Goal: Information Seeking & Learning: Learn about a topic

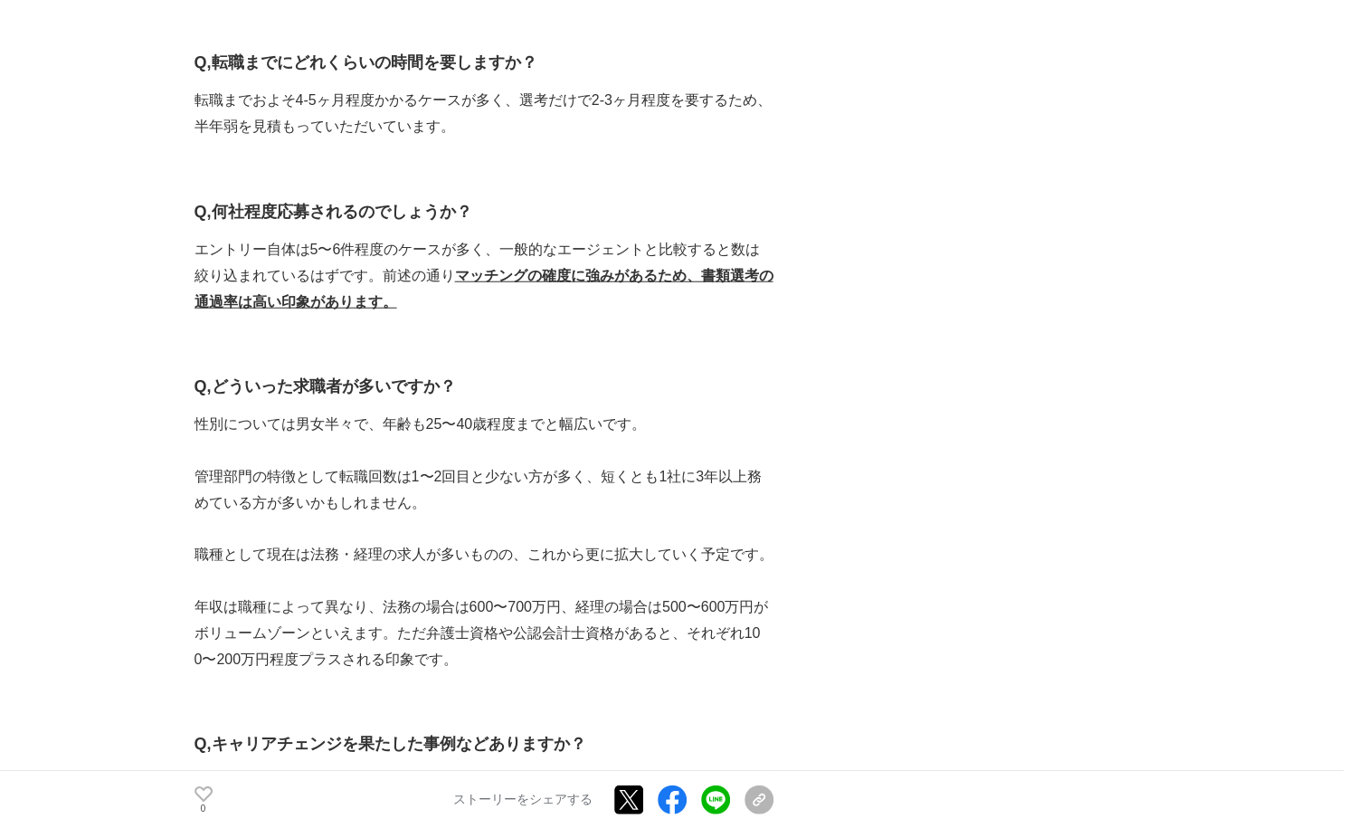
scroll to position [2714, 0]
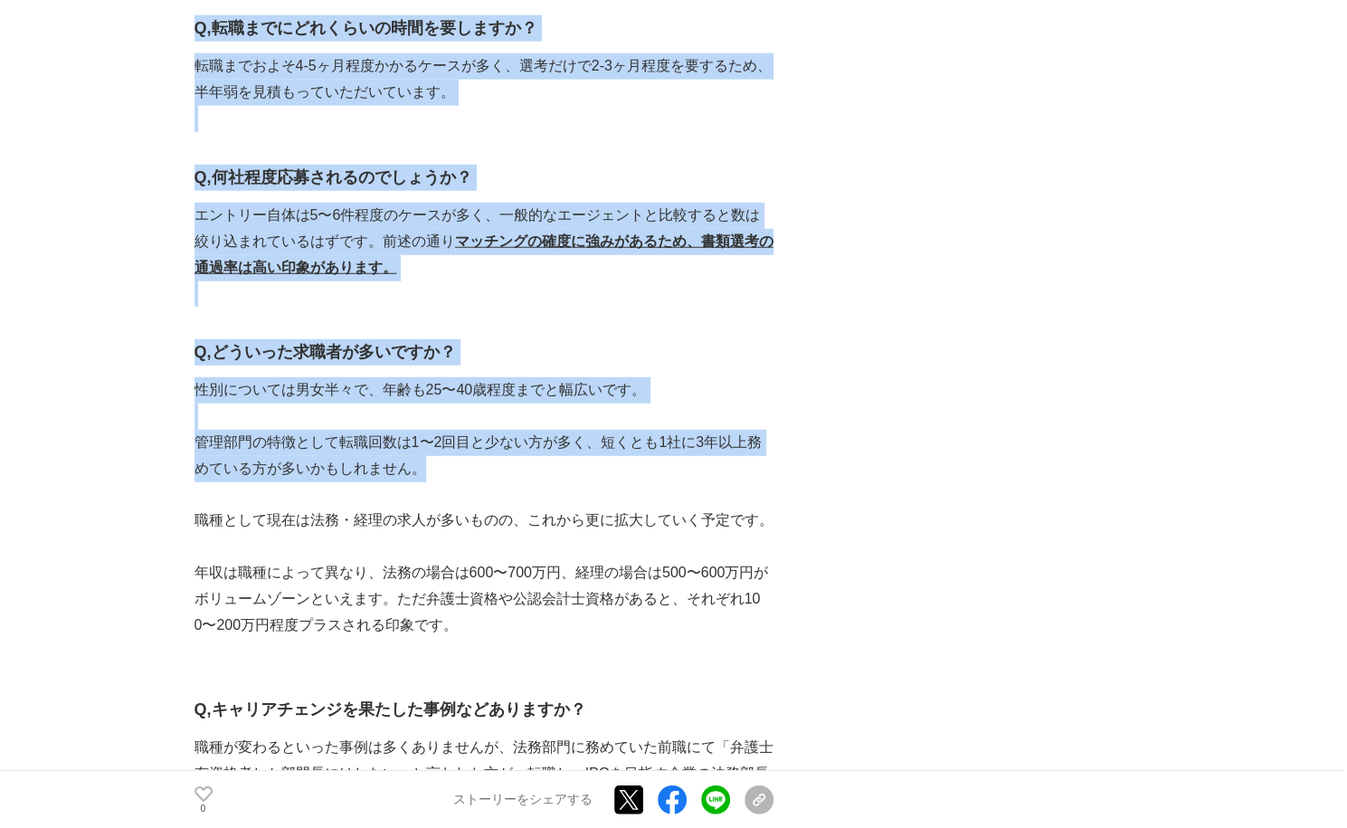
drag, startPoint x: 190, startPoint y: 379, endPoint x: 478, endPoint y: 468, distance: 301.1
click at [480, 470] on p "管理部門の特徴として転職回数は1〜2回目と少ない方が多く、短くとも1社に3年以上務めている方が多いかもしれません。" at bounding box center [484, 456] width 579 height 52
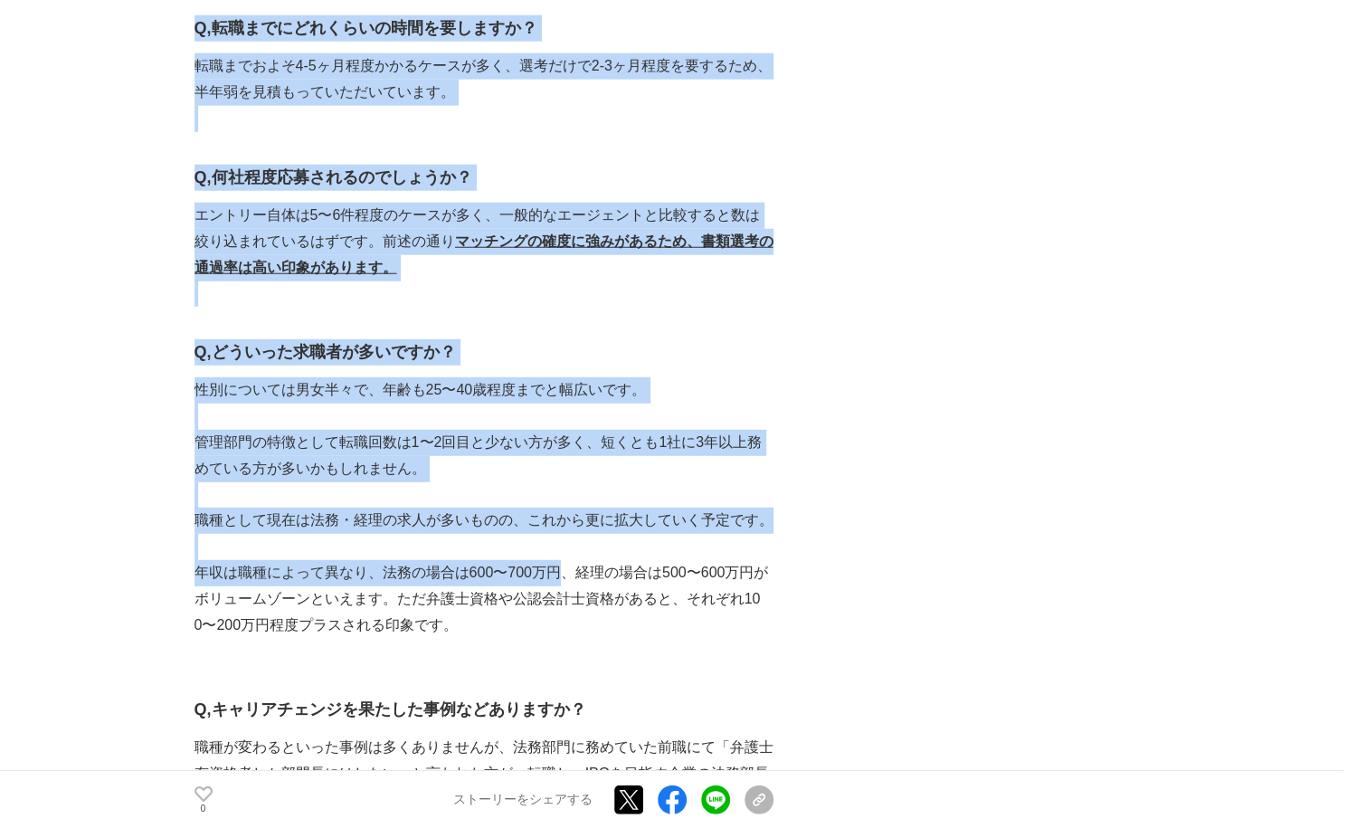
drag, startPoint x: 185, startPoint y: 385, endPoint x: 572, endPoint y: 570, distance: 429.0
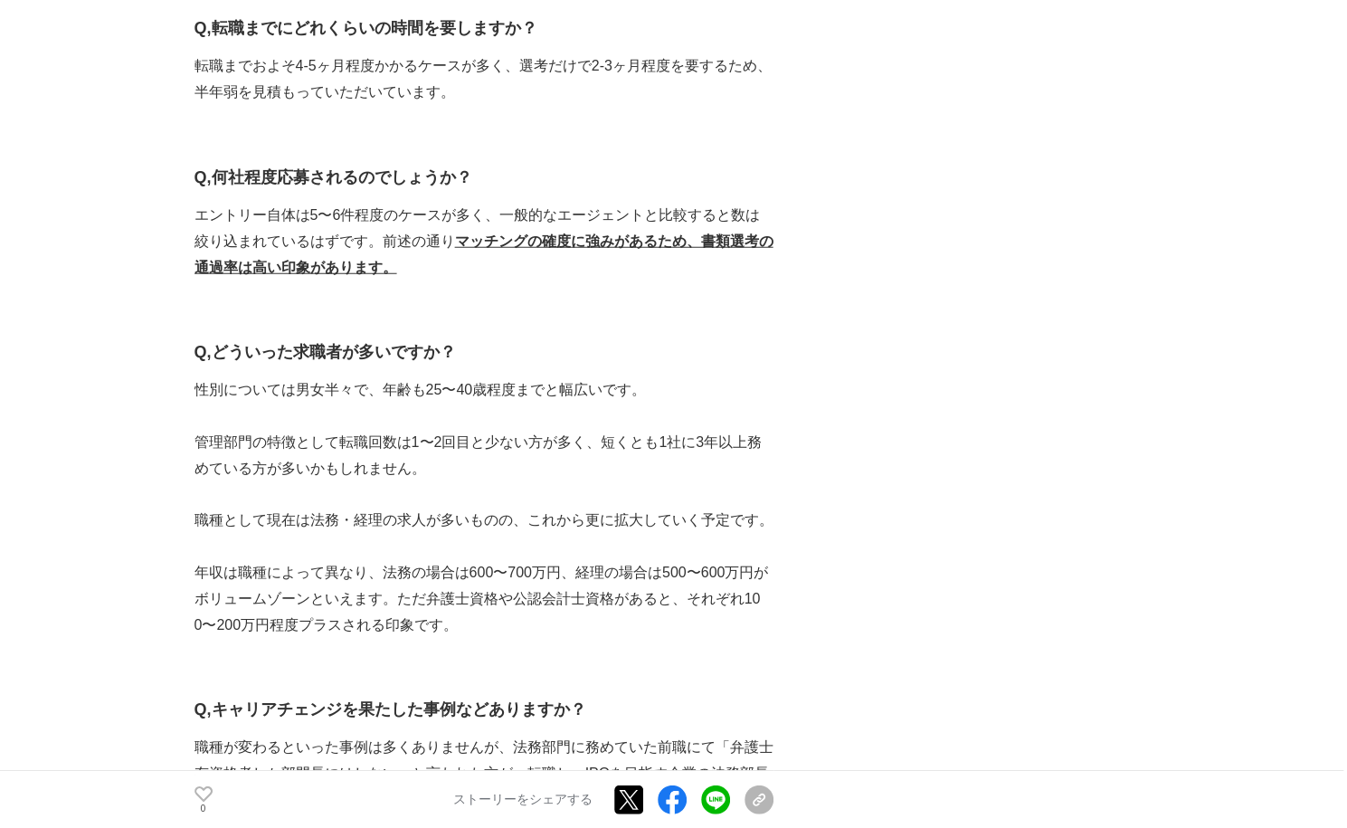
click at [579, 568] on p "年収は職種によって異なり、法務の場合は600〜700万円、経理の場合は500〜600万円がボリュームゾーンといえます。ただ弁護士資格や公認会計士資格があると、…" at bounding box center [484, 599] width 579 height 78
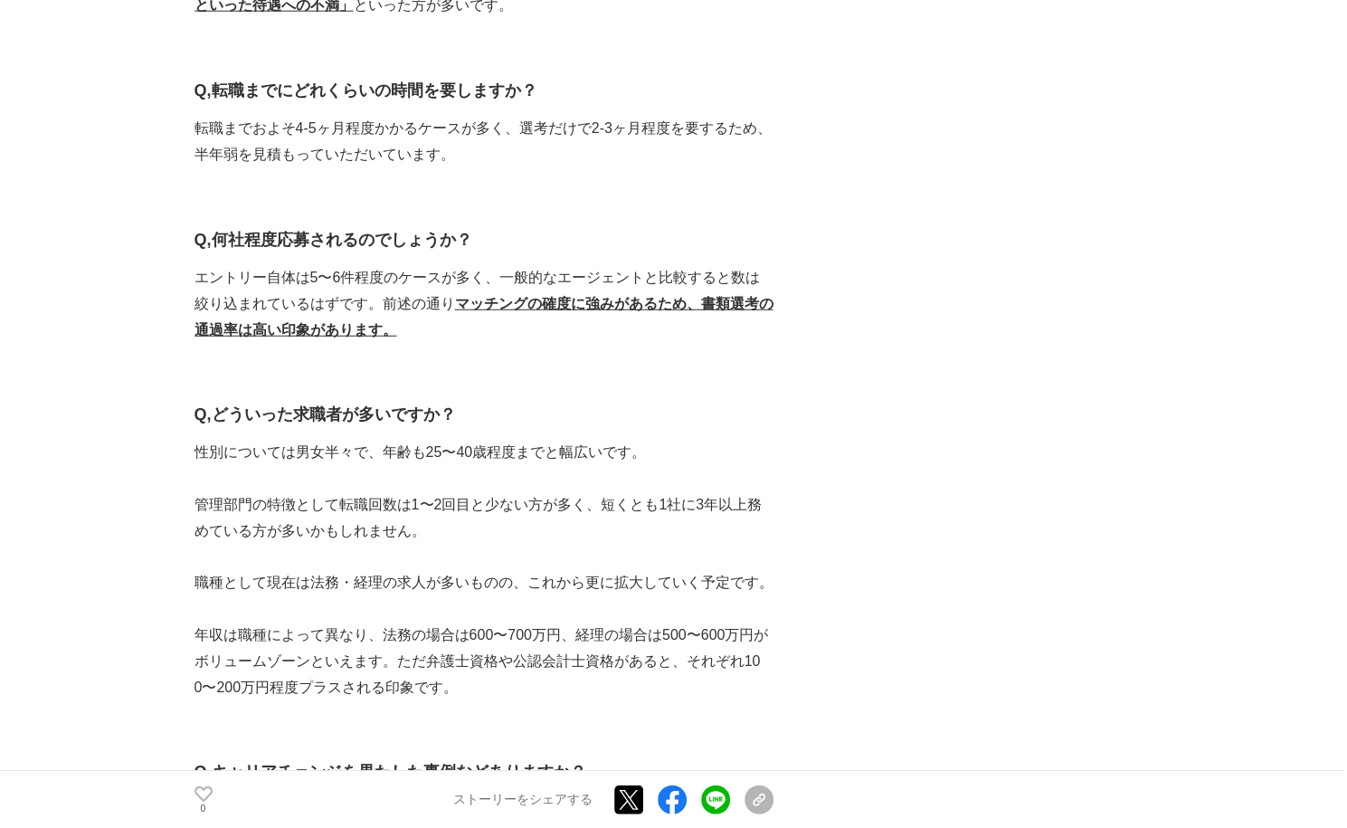
scroll to position [2624, 0]
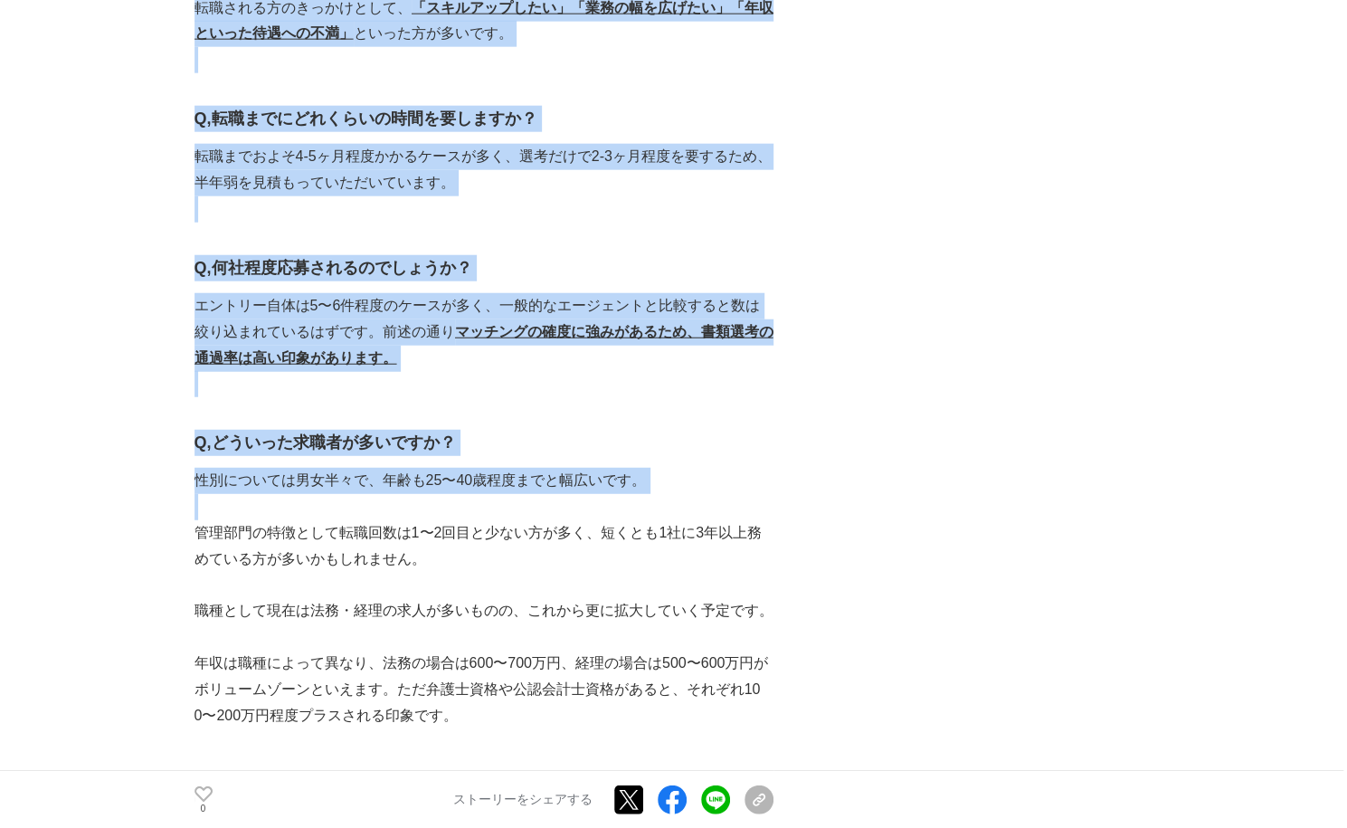
drag, startPoint x: 174, startPoint y: 120, endPoint x: 597, endPoint y: 495, distance: 565.3
click at [587, 482] on p "性別については男女半々で、年齢も25〜40歳程度までと幅広いです。" at bounding box center [484, 481] width 579 height 26
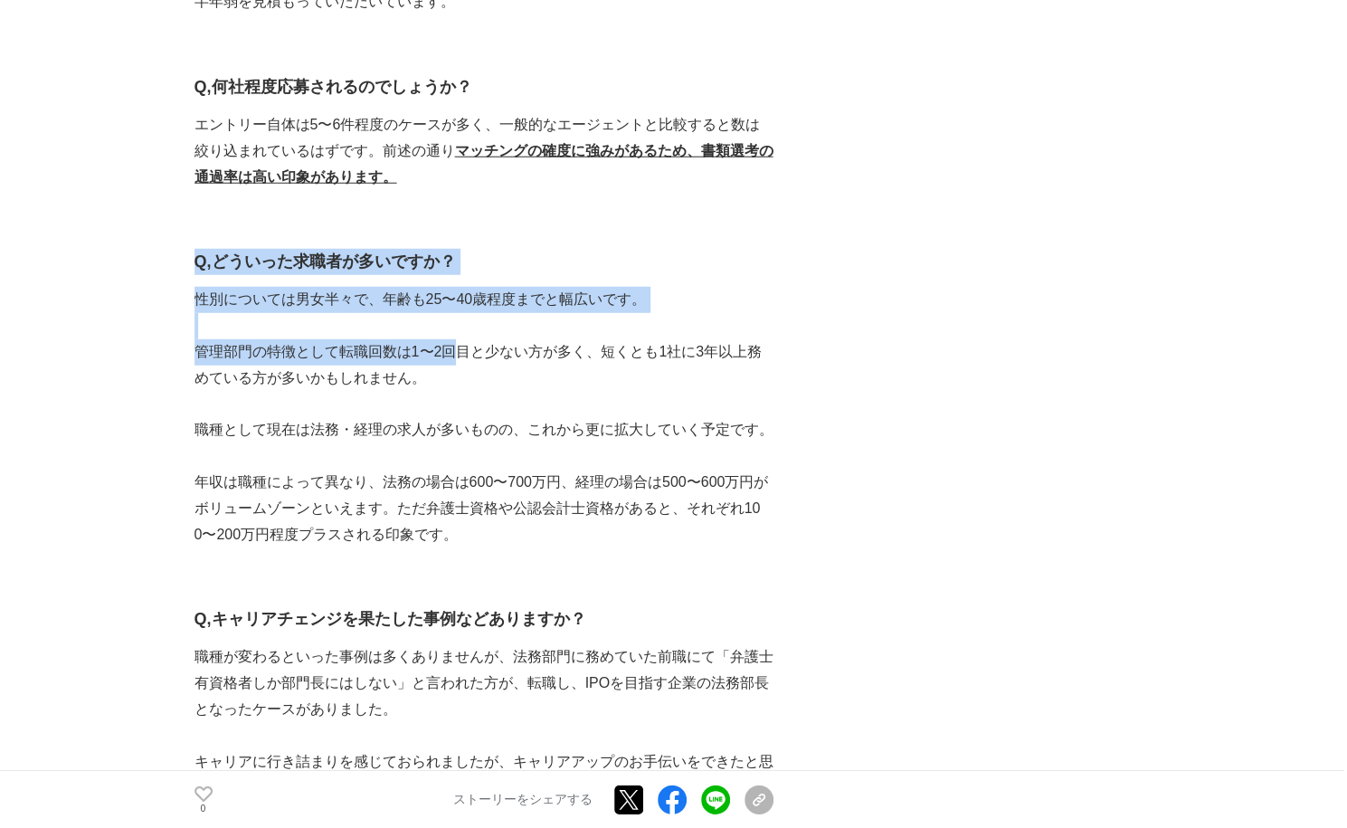
scroll to position [2986, 0]
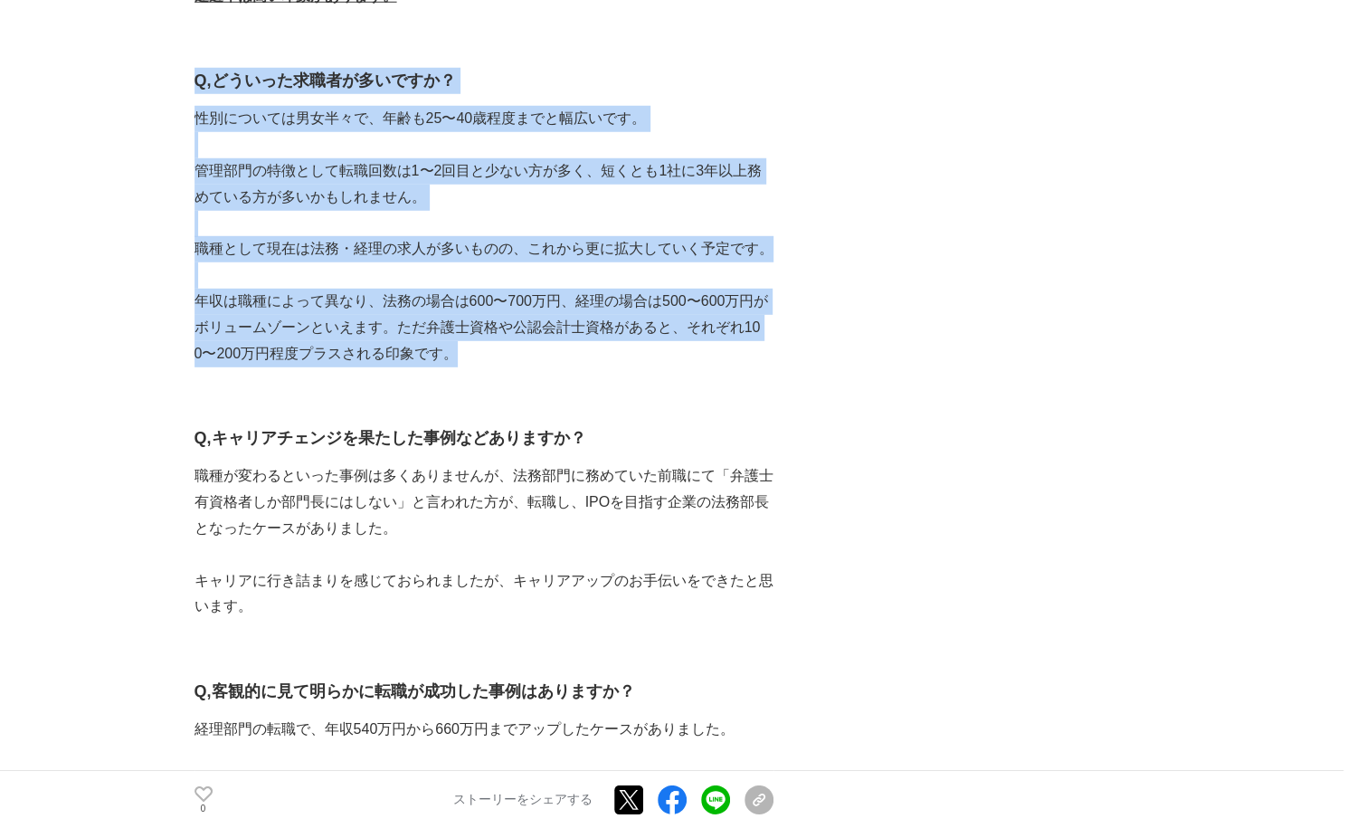
drag, startPoint x: 196, startPoint y: 256, endPoint x: 458, endPoint y: 345, distance: 276.1
drag, startPoint x: 508, startPoint y: 372, endPoint x: 189, endPoint y: 75, distance: 436.0
click at [189, 75] on main "バックオフィスのための転職支援サービス『BEET AGENT』。管理部門の転職市場やサービスについてインタビュー インタビュー #インタビュー #転職 0 　…" at bounding box center [673, 747] width 1347 height 7244
copy section "loremipsumdolorsita『CONS ADIPI』。elitseddoeiusmodtemporin utlabo #etdolo #ma #al…"
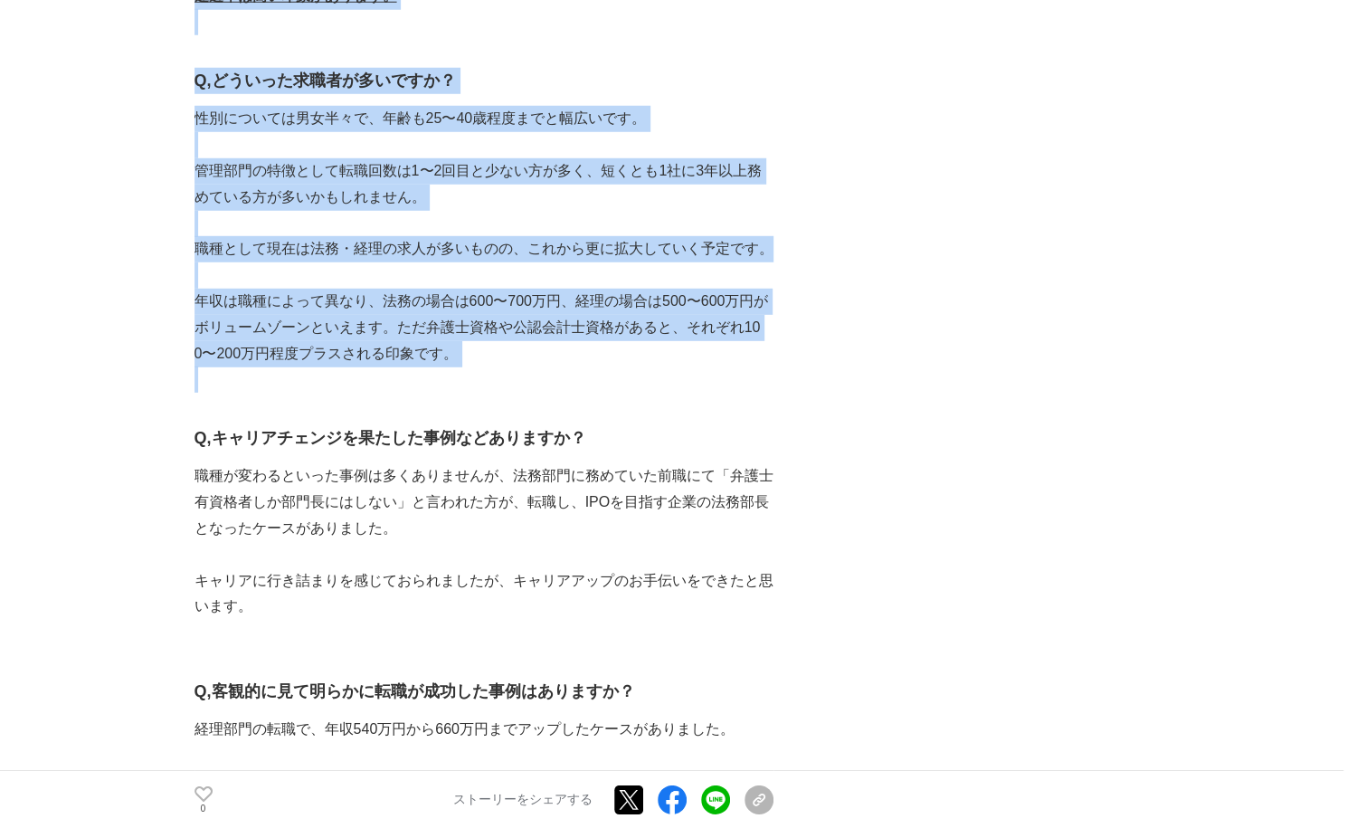
click at [359, 230] on p at bounding box center [484, 224] width 579 height 26
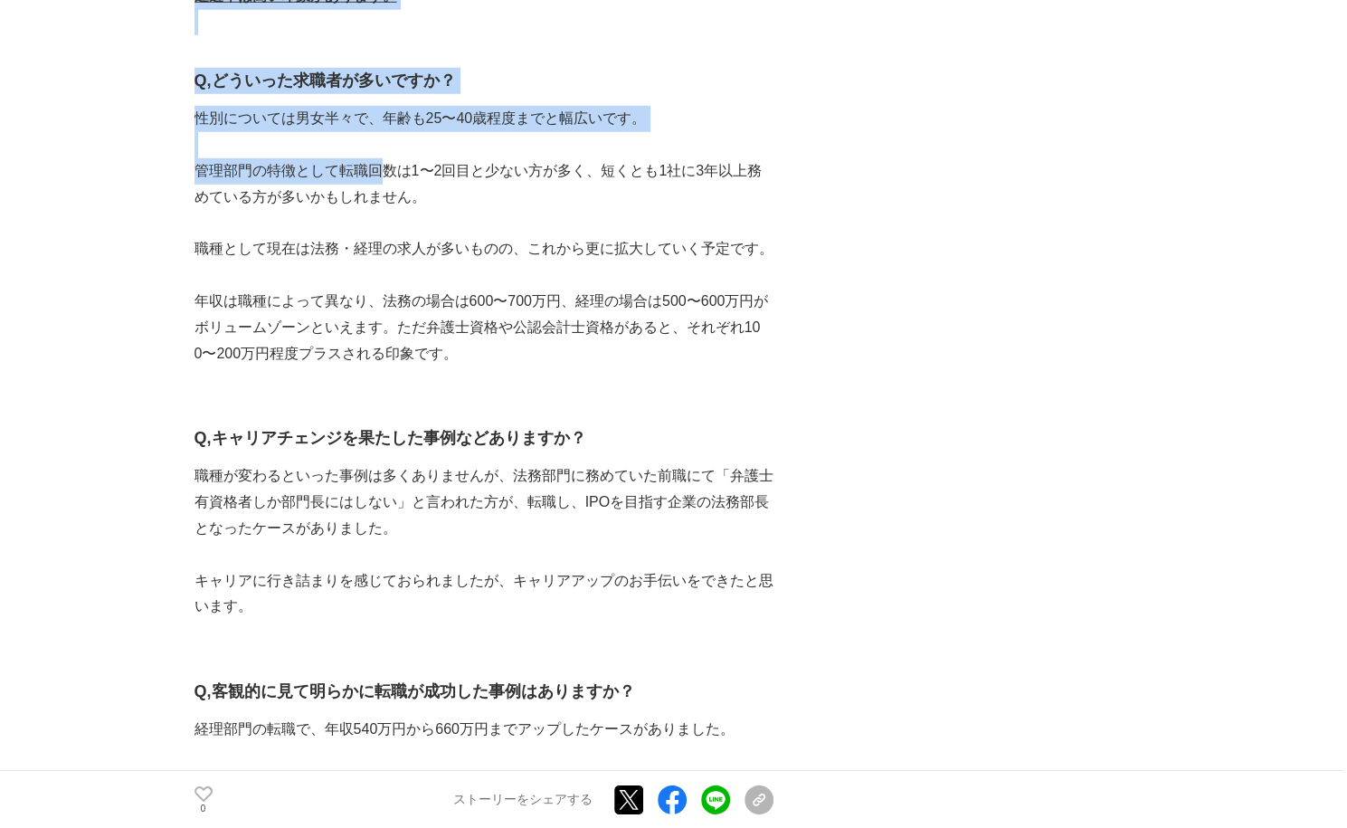
drag, startPoint x: 183, startPoint y: 82, endPoint x: 384, endPoint y: 178, distance: 222.6
click at [384, 178] on main "バックオフィスのための転職支援サービス『BEET AGENT』。管理部門の転職市場やサービスについてインタビュー インタビュー #インタビュー #転職 0 　…" at bounding box center [673, 747] width 1347 height 7244
click at [376, 168] on p "管理部門の特徴として転職回数は1〜2回目と少ない方が多く、短くとも1社に3年以上務めている方が多いかもしれません。" at bounding box center [484, 184] width 579 height 52
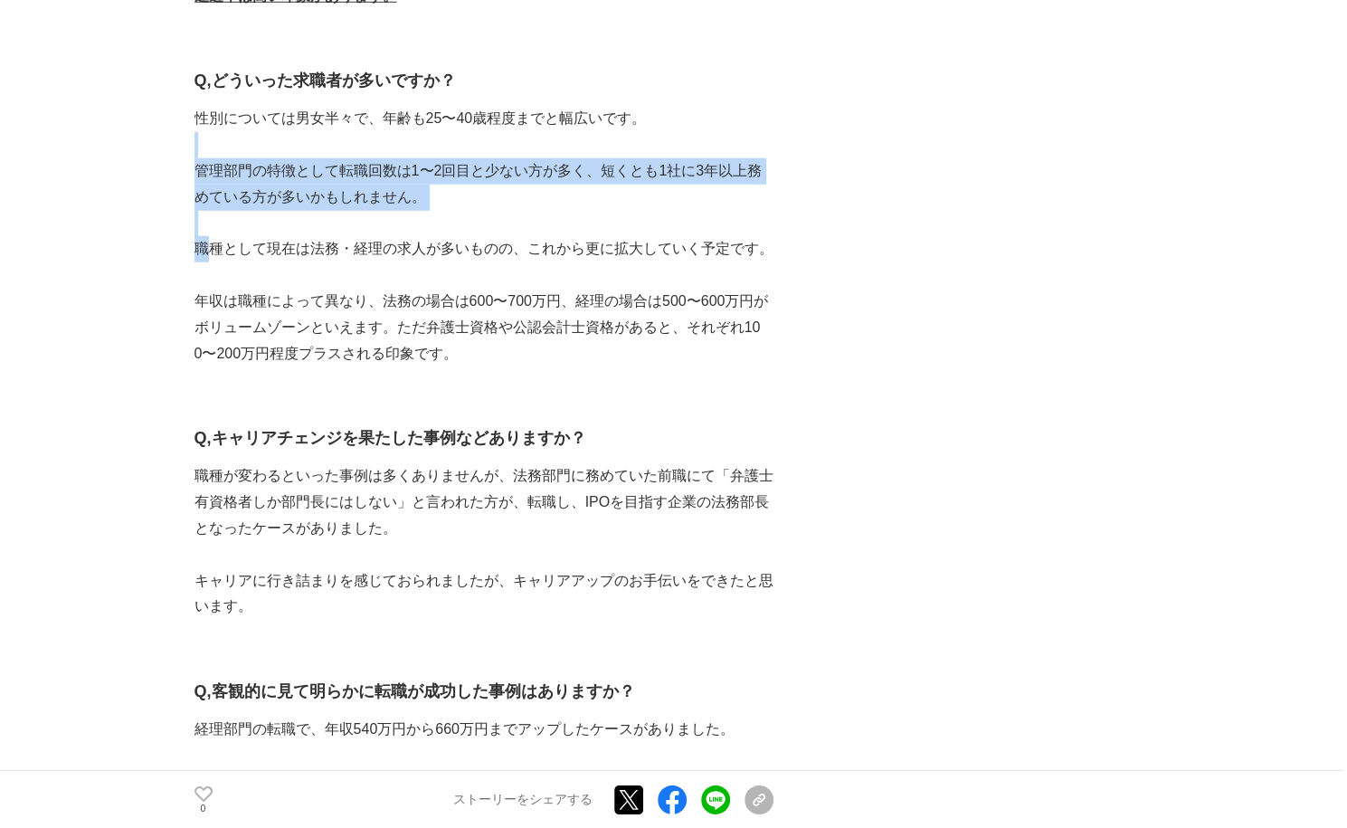
drag, startPoint x: 354, startPoint y: 138, endPoint x: 242, endPoint y: 238, distance: 150.0
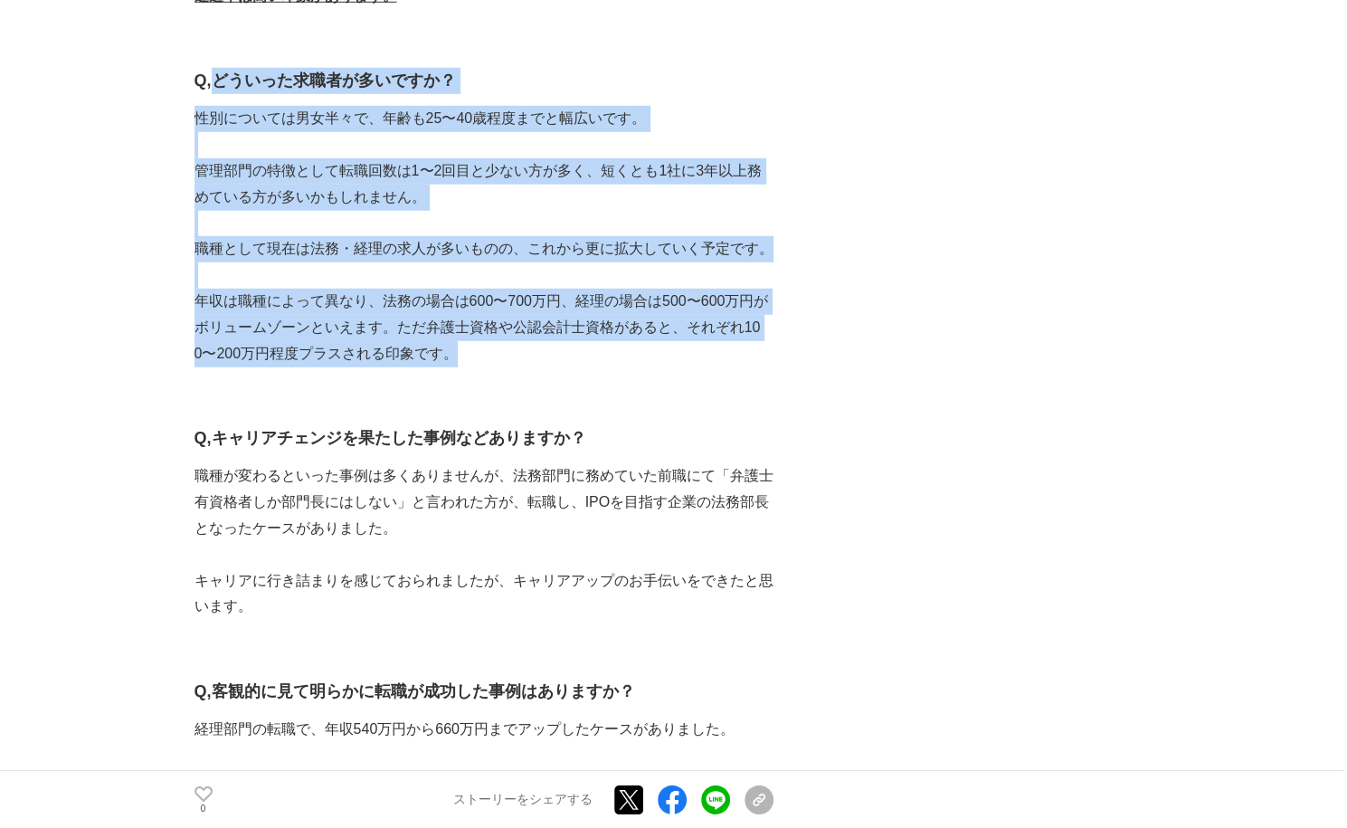
drag, startPoint x: 451, startPoint y: 354, endPoint x: 211, endPoint y: 90, distance: 356.7
copy div "どういった求職者が多いですか？ 性別については男女半々で、年齢も25〜40歳程度までと幅広いです。 管理部門の特徴として転職回数は1〜2回目と少ない方が多く、…"
click at [341, 260] on p "職種として現在は法務・経理の求人が多いものの、これから更に拡大していく予定です。" at bounding box center [484, 249] width 579 height 26
copy div "どういった求職者が多いですか？ 性別については男女半々で、年齢も25〜40歳程度までと幅広いです。 管理部門の特徴として転職回数は1〜2回目と少ない方が多く、…"
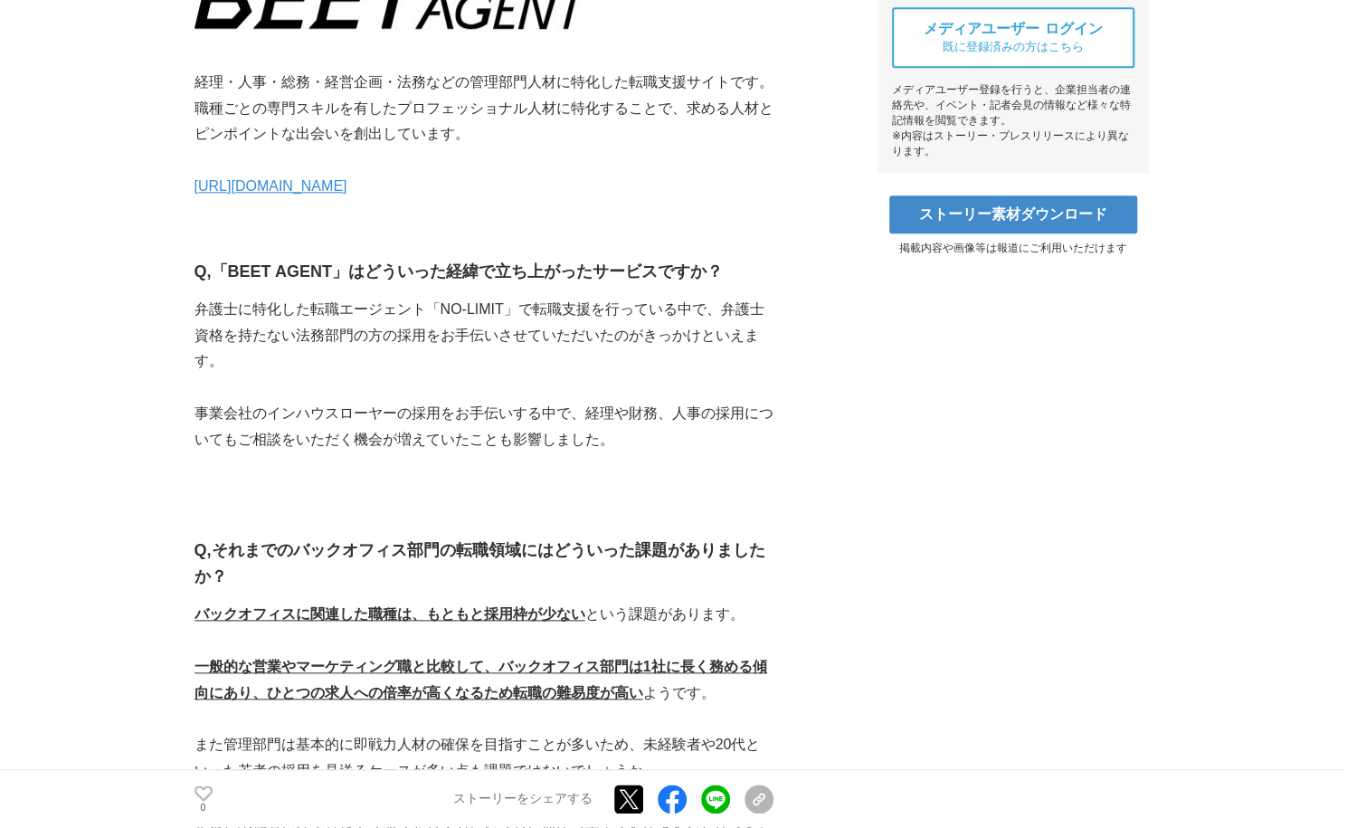
scroll to position [0, 0]
